Goal: Find specific page/section: Find specific page/section

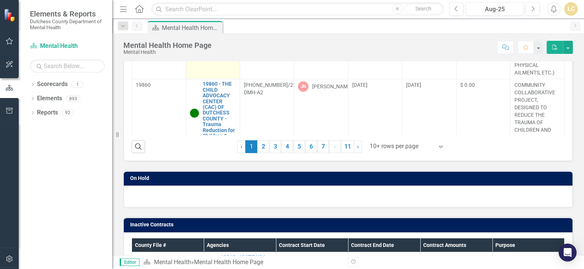
scroll to position [1040, 0]
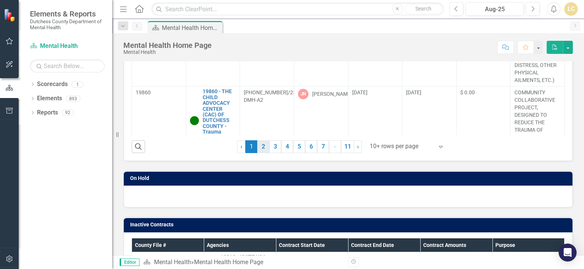
click at [260, 146] on link "2" at bounding box center [263, 146] width 12 height 13
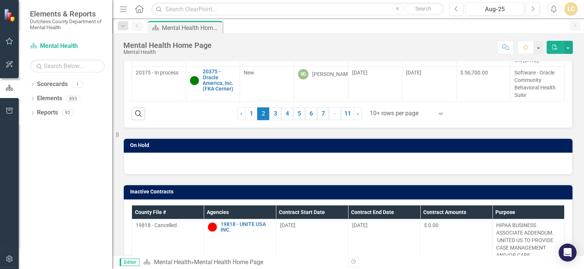
scroll to position [187, 0]
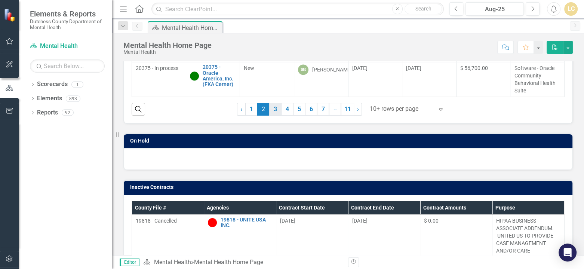
click at [272, 109] on link "3" at bounding box center [275, 109] width 12 height 13
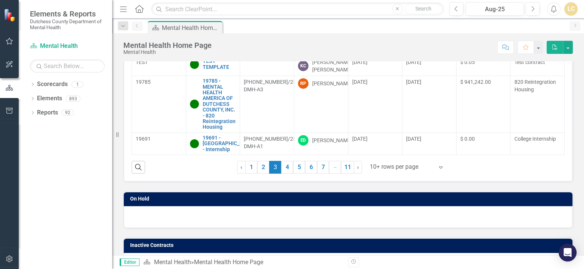
scroll to position [149, 0]
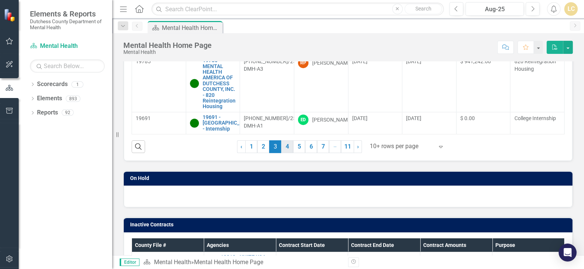
click at [285, 146] on link "4" at bounding box center [287, 146] width 12 height 13
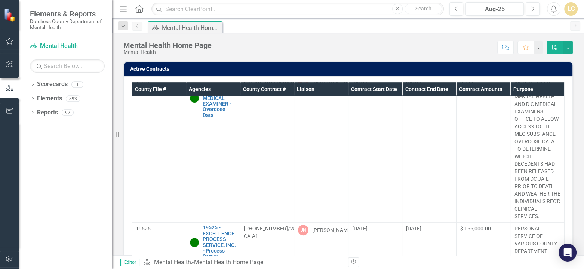
scroll to position [112, 0]
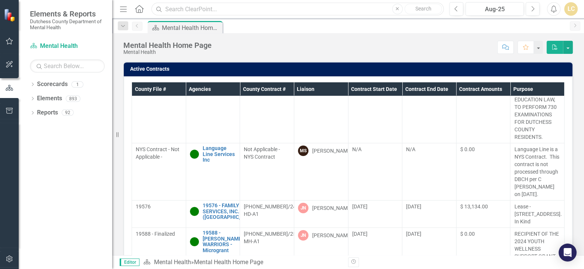
click at [189, 8] on input "text" at bounding box center [297, 9] width 292 height 13
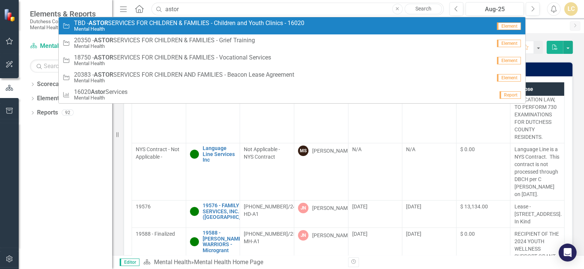
type input "astor"
click at [187, 21] on span "TBD - ASTOR SERVICES FOR CHILDREN & FAMILIES - Children and Youth Clinics - 160…" at bounding box center [189, 23] width 230 height 7
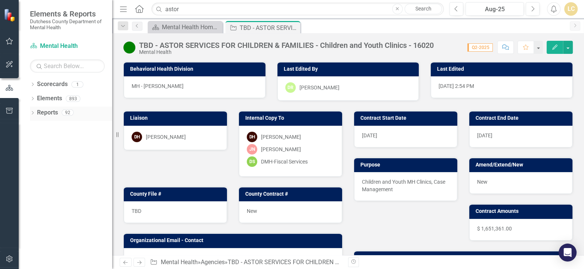
click at [49, 112] on link "Reports" at bounding box center [47, 112] width 21 height 9
click at [36, 112] on div "Dropdown Reports 92" at bounding box center [71, 113] width 82 height 14
